Goal: Task Accomplishment & Management: Use online tool/utility

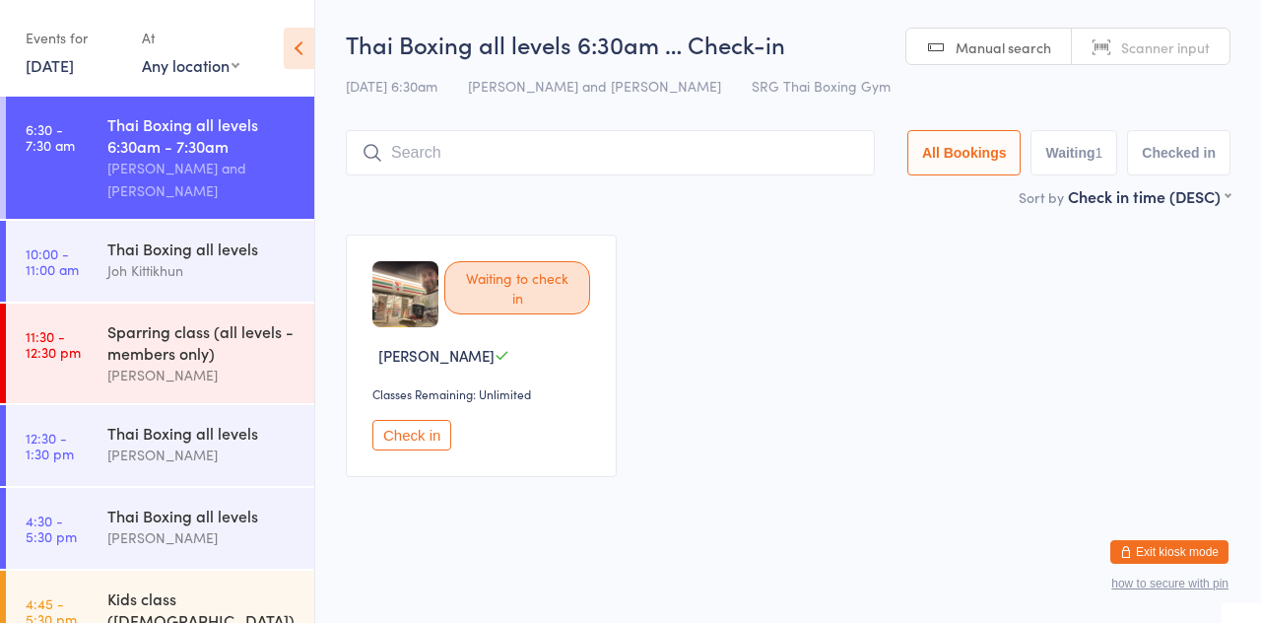
click at [660, 147] on input "search" at bounding box center [610, 152] width 529 height 45
type input "My h"
click at [828, 198] on button "Drop in" at bounding box center [815, 194] width 79 height 29
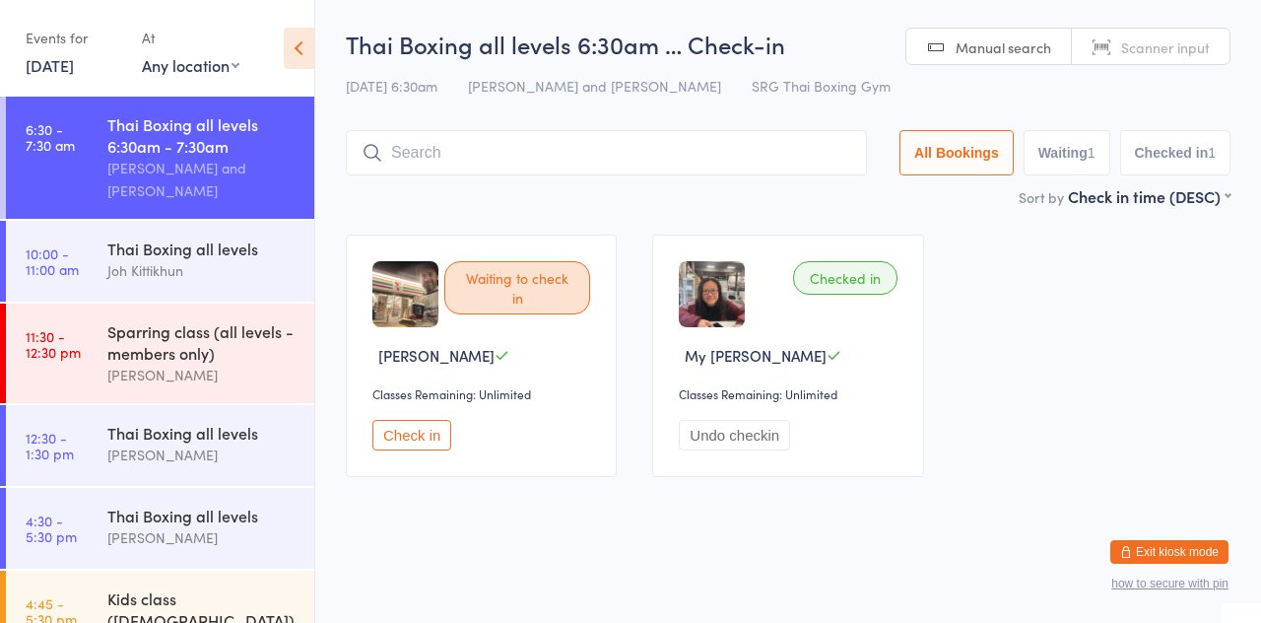
click at [491, 133] on input "search" at bounding box center [606, 152] width 521 height 45
click at [473, 162] on input "search" at bounding box center [606, 152] width 521 height 45
click at [554, 205] on div "Sort by Check in time (DESC) First name (ASC) First name (DESC) Last name (ASC)…" at bounding box center [788, 196] width 885 height 22
click at [488, 160] on input "Chik" at bounding box center [606, 152] width 521 height 45
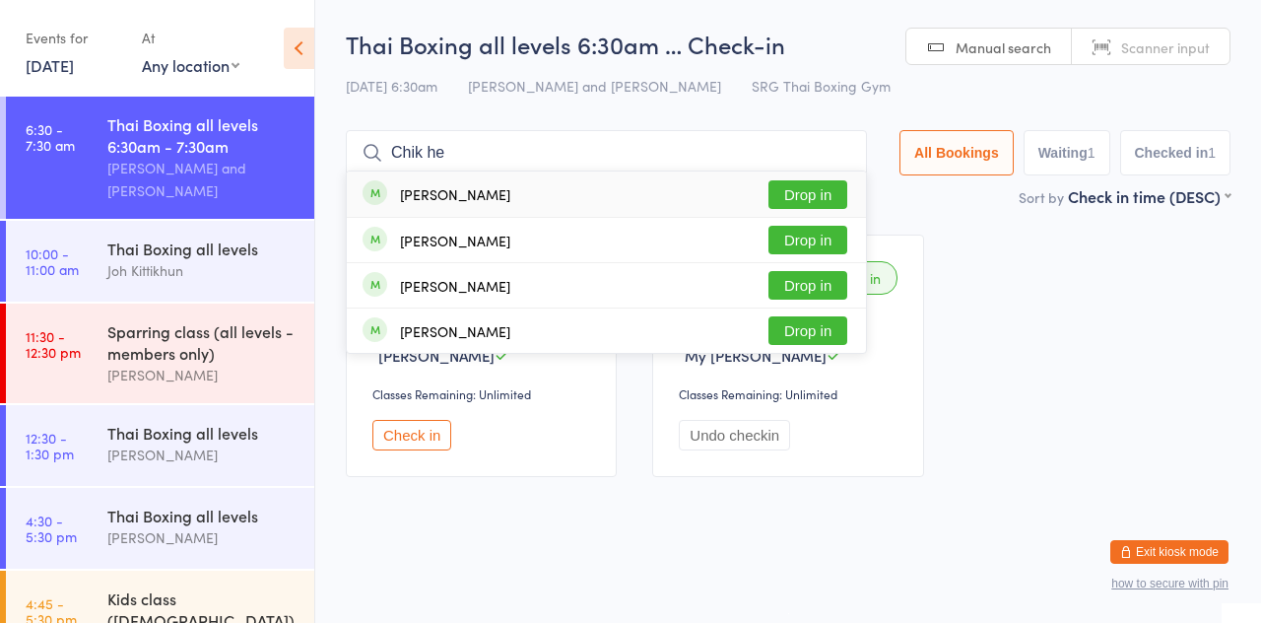
type input "Chik he"
click at [845, 187] on button "Drop in" at bounding box center [807, 194] width 79 height 29
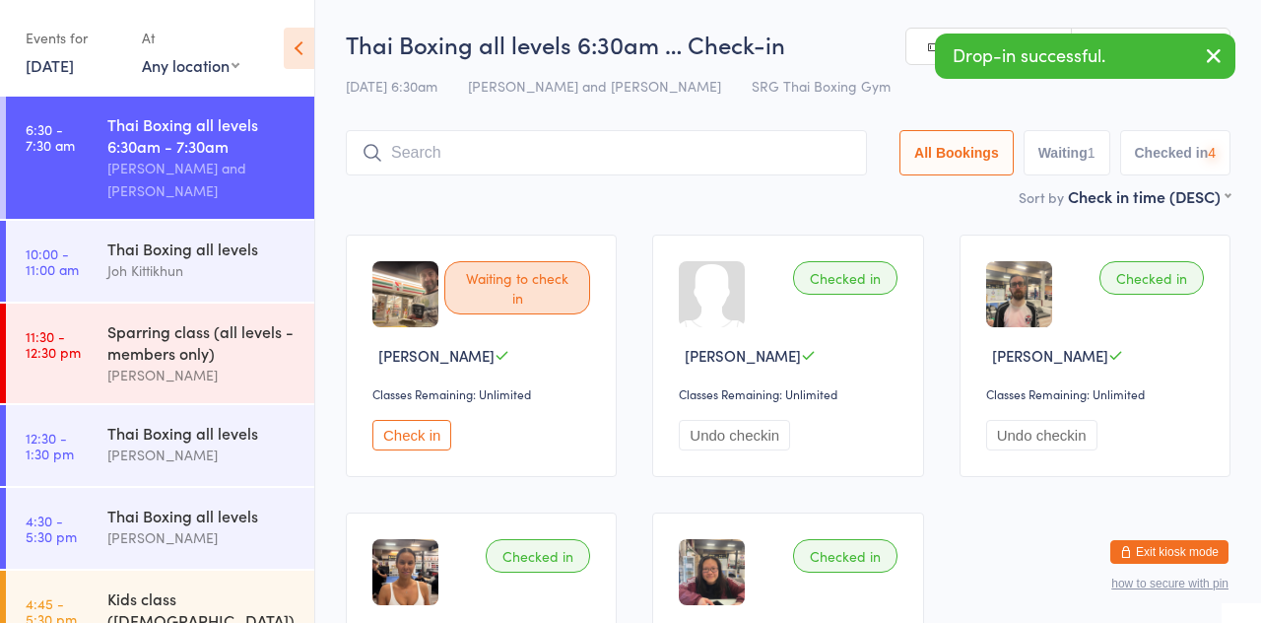
click at [751, 209] on main "Thai Boxing all levels 6:30am … Check-in [DATE] 6:30am [PERSON_NAME] and [PERSO…" at bounding box center [788, 400] width 885 height 745
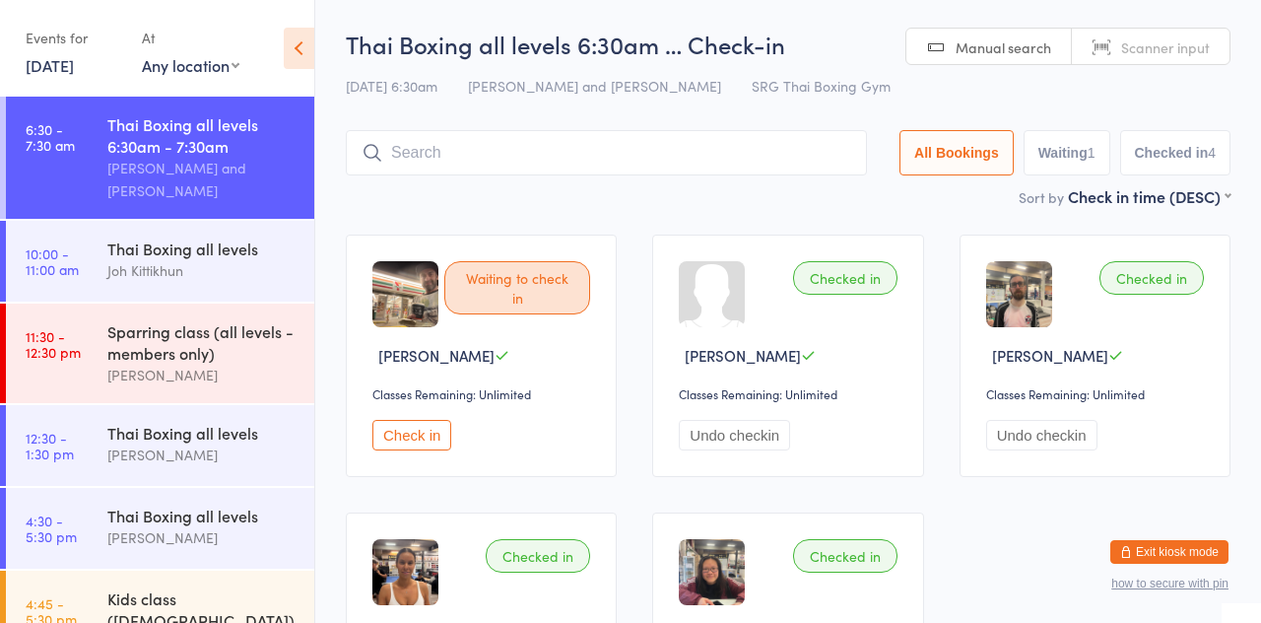
click at [531, 160] on input "search" at bounding box center [606, 152] width 521 height 45
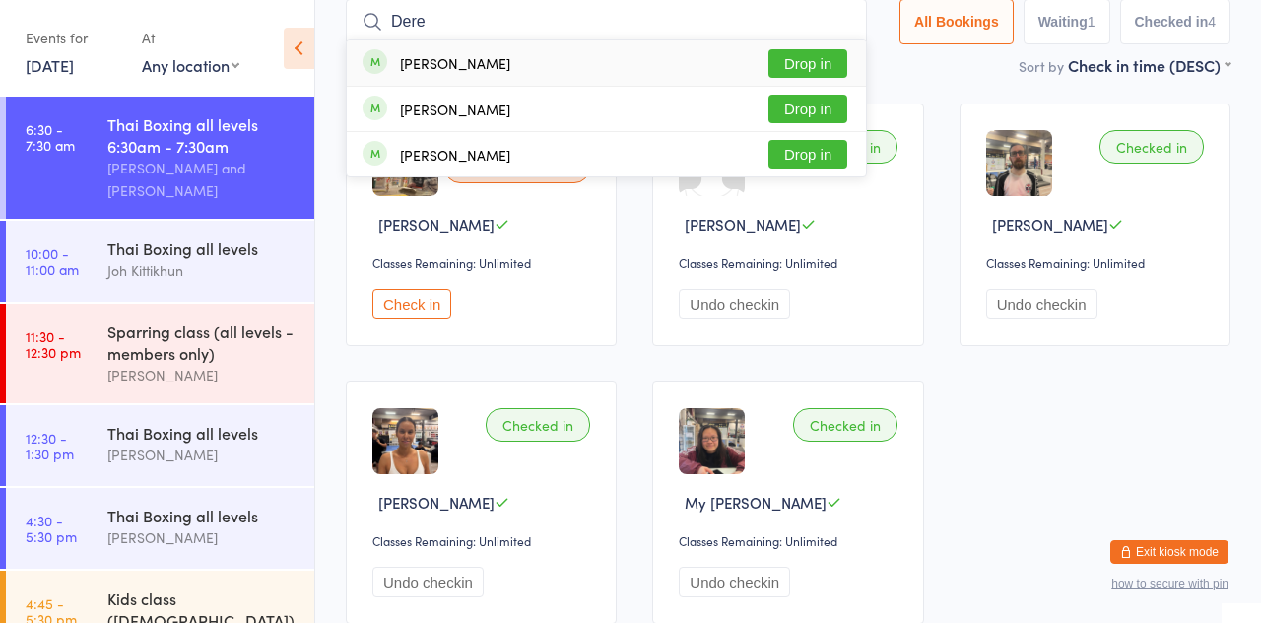
scroll to position [26, 0]
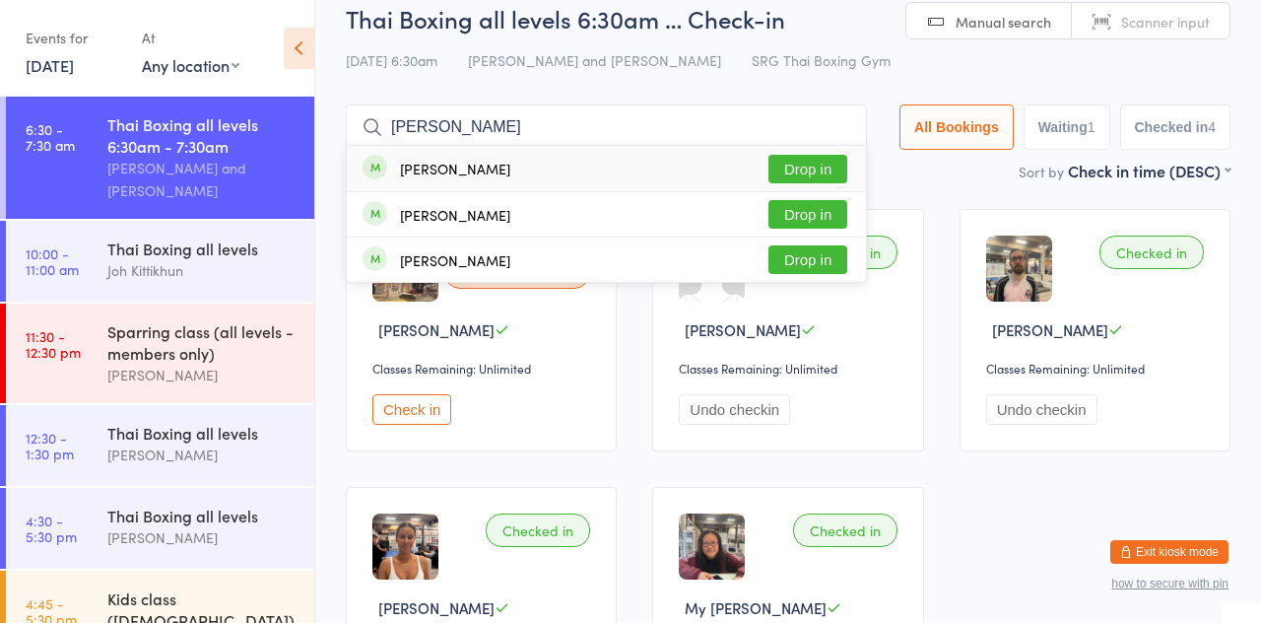
type input "[PERSON_NAME]"
click at [820, 211] on button "Drop in" at bounding box center [807, 214] width 79 height 29
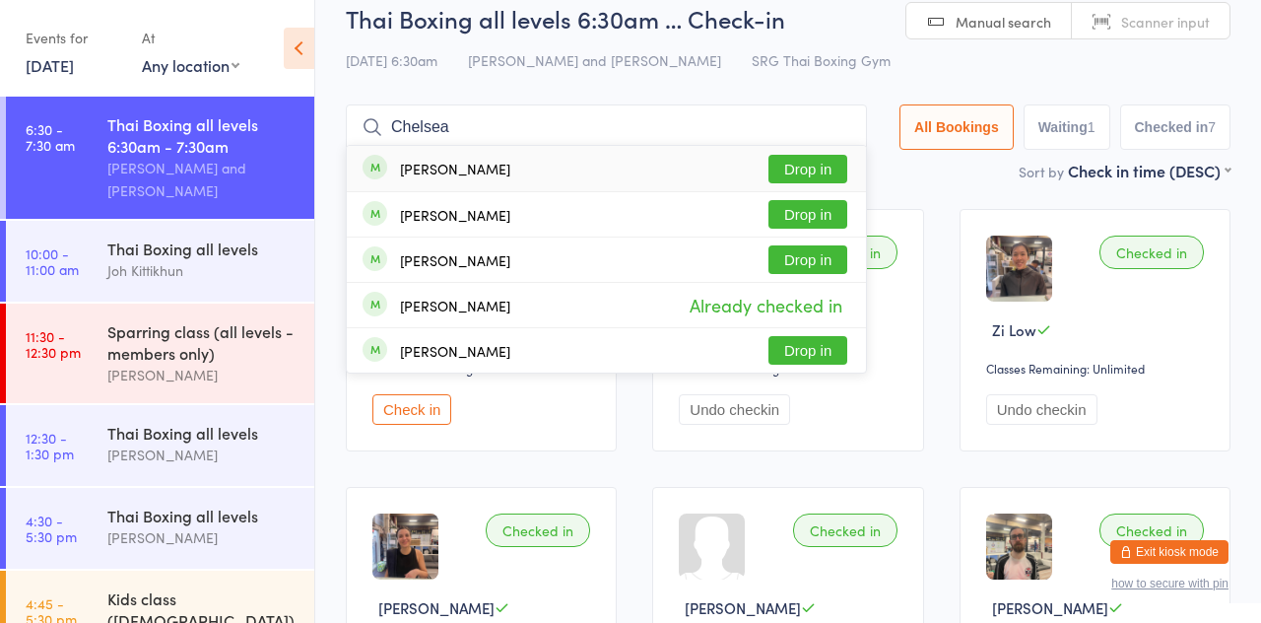
type input "Chelsea"
click at [842, 173] on button "Drop in" at bounding box center [807, 169] width 79 height 29
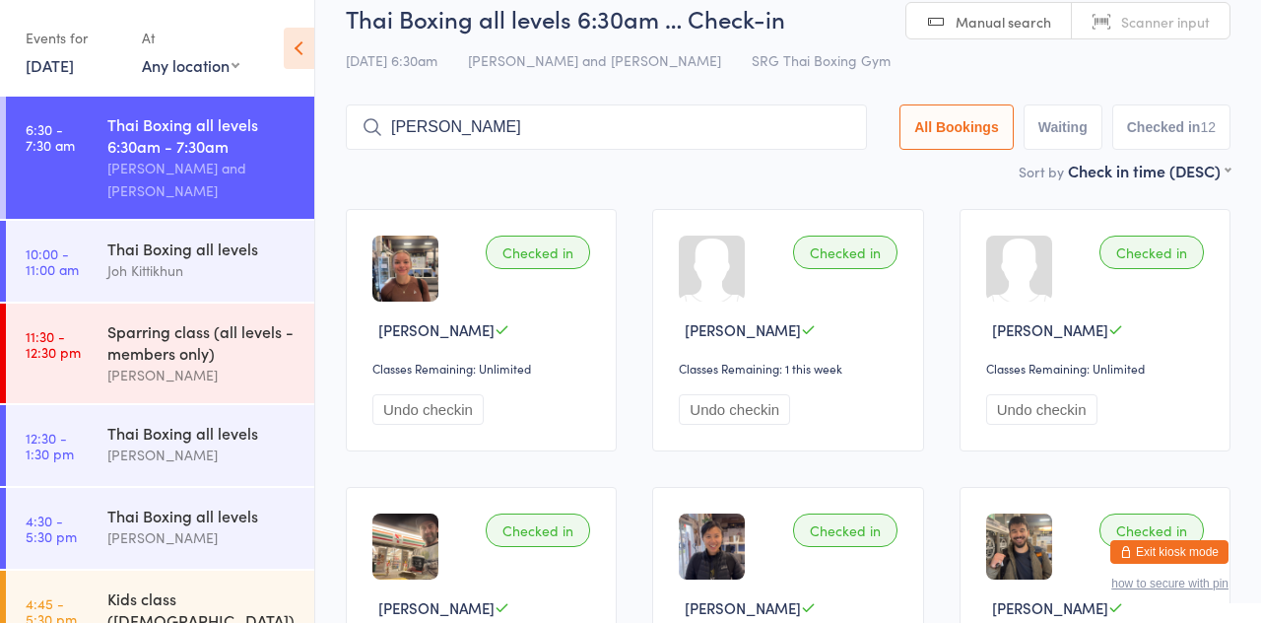
type input "[PERSON_NAME]"
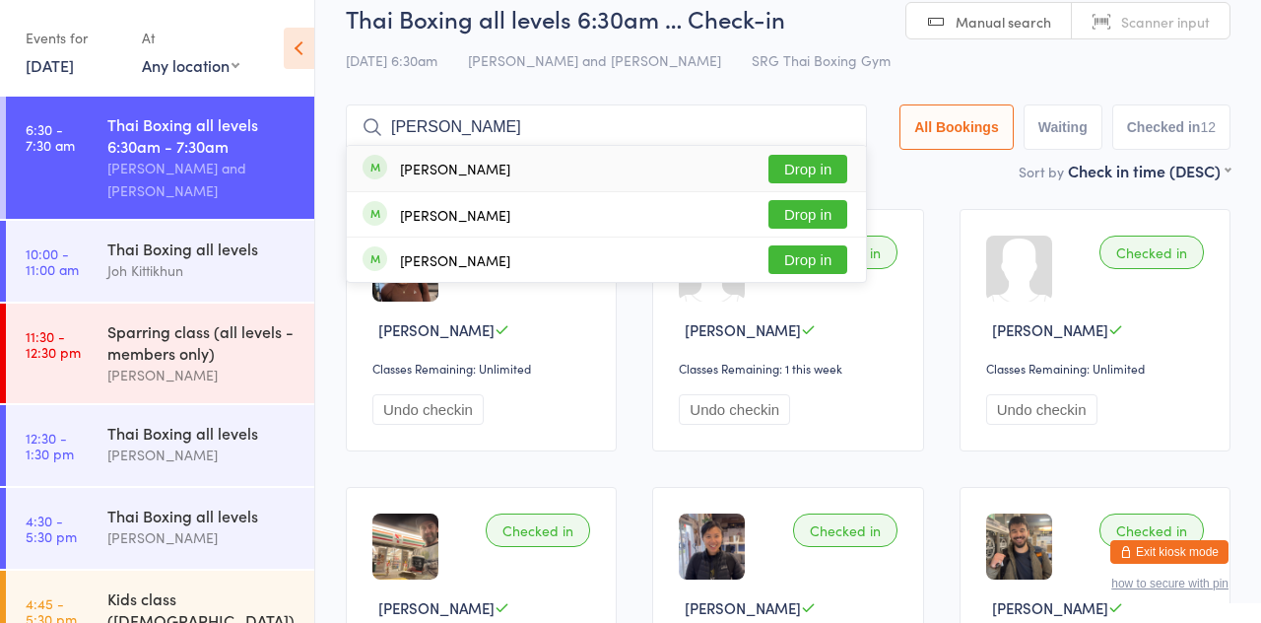
click at [634, 150] on div "[PERSON_NAME] Drop in" at bounding box center [606, 168] width 519 height 45
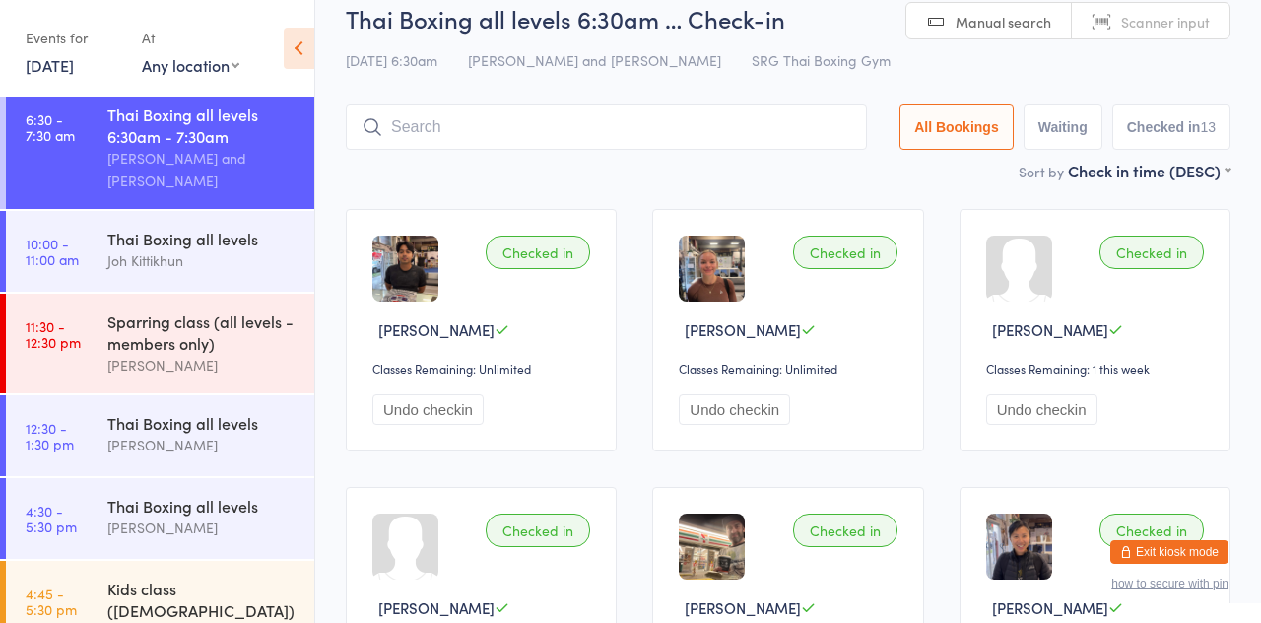
scroll to position [8, 0]
